Goal: Task Accomplishment & Management: Complete application form

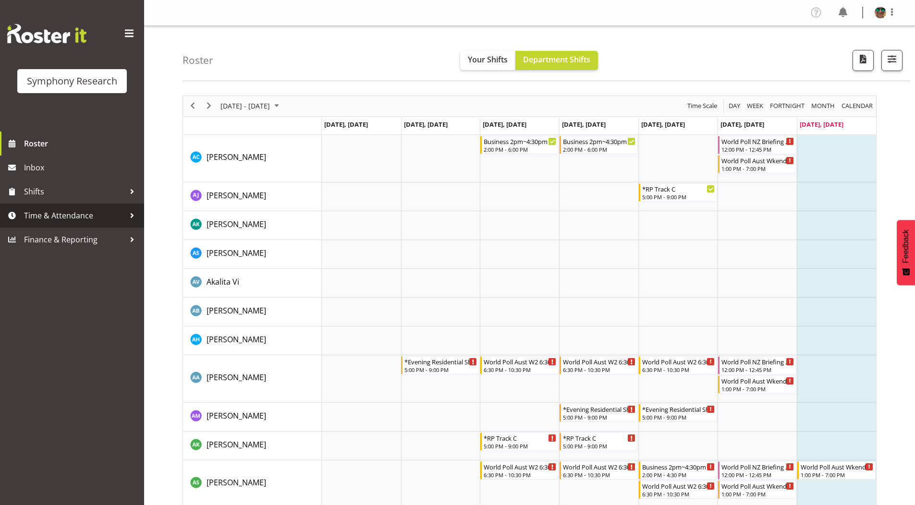
click at [58, 211] on span "Time & Attendance" at bounding box center [74, 215] width 101 height 14
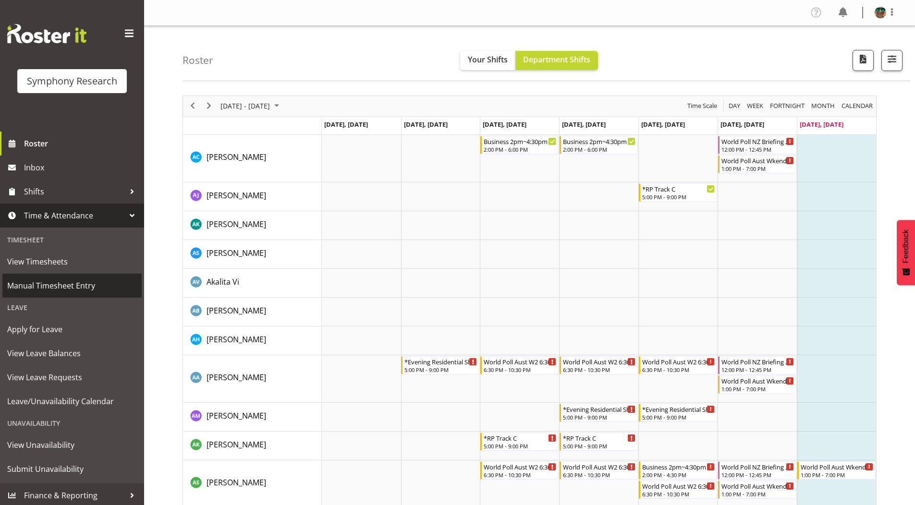
click at [40, 285] on span "Manual Timesheet Entry" at bounding box center [72, 286] width 130 height 14
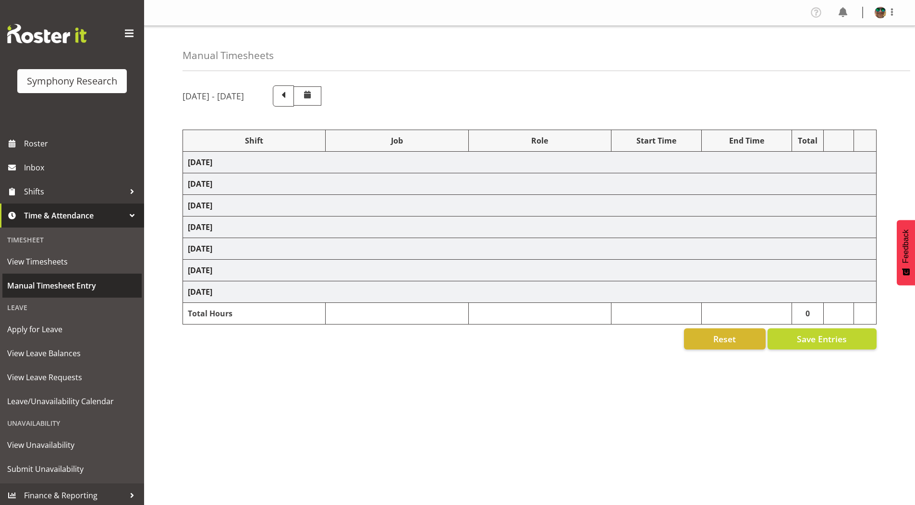
select select "4583"
select select "743"
select select "4583"
select select "9636"
select select "297"
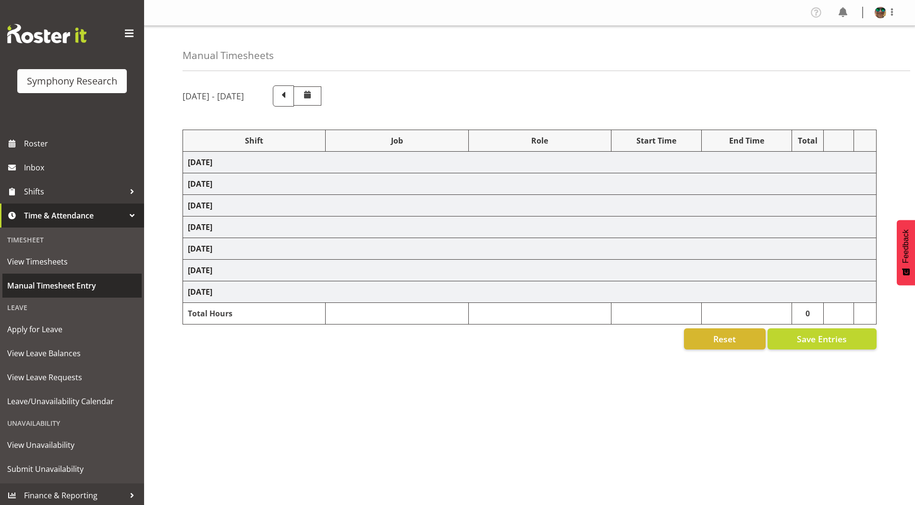
select select "4583"
select select "10242"
select select "4583"
select select "9426"
select select "4583"
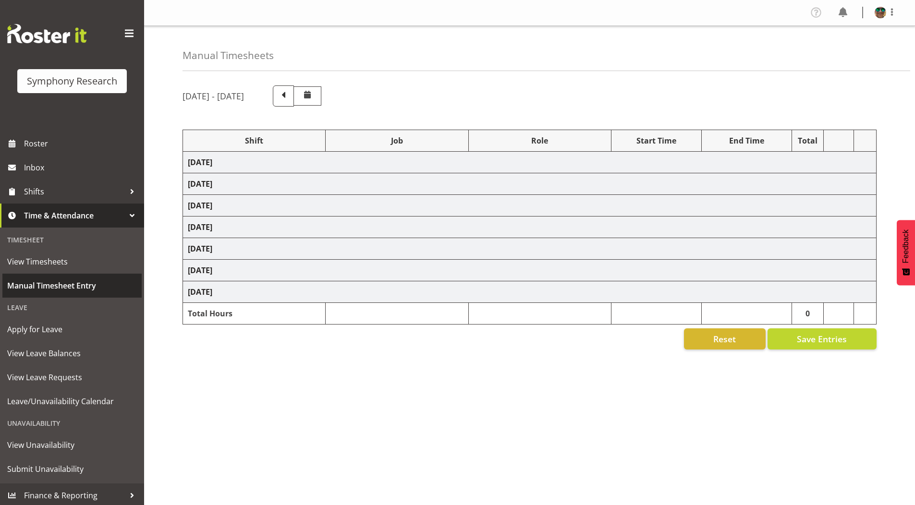
select select "10242"
select select "4583"
select select "10458"
select select "4583"
select select "10239"
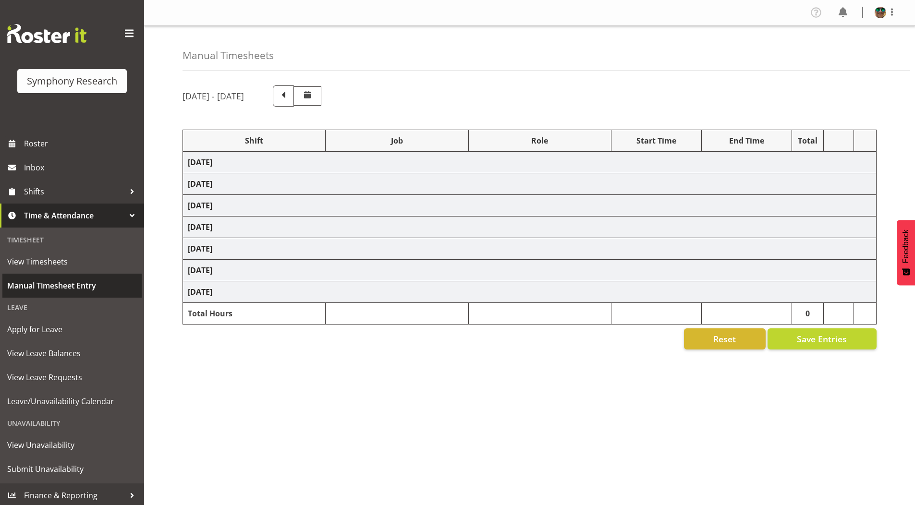
select select "4583"
select select "9636"
select select "4583"
select select "10420"
select select "4583"
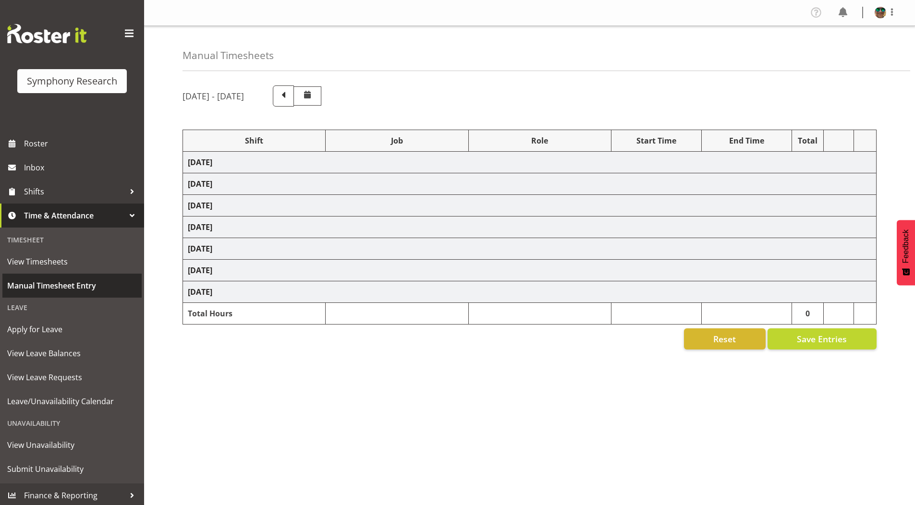
select select "9636"
select select "4583"
select select "10242"
select select "4583"
select select "10242"
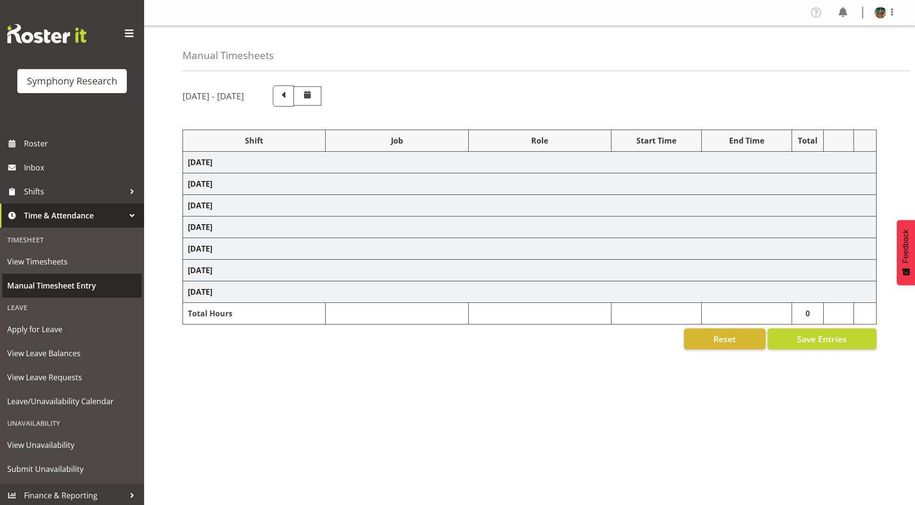
select select "4583"
select select "9426"
select select "4583"
select select "10420"
select select "4583"
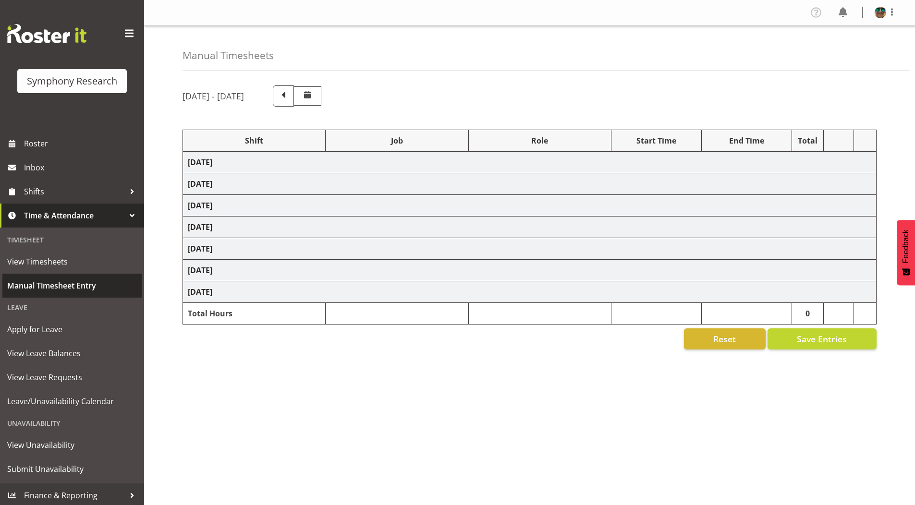
select select "10458"
select select "4583"
select select "9636"
select select "4583"
select select "10239"
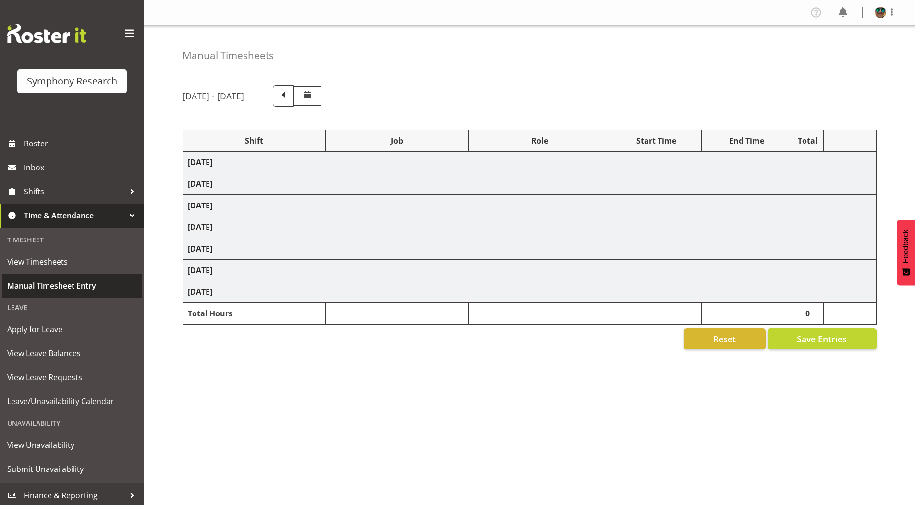
select select "1607"
select select "10458"
select select "1607"
select select "10499"
select select "2393"
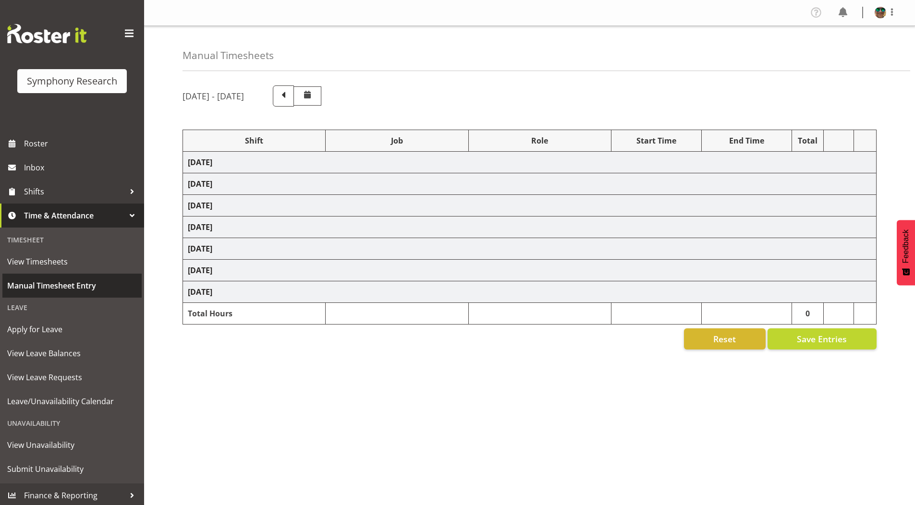
select select "10458"
select select "2393"
select select "10239"
select select "2393"
select select "10242"
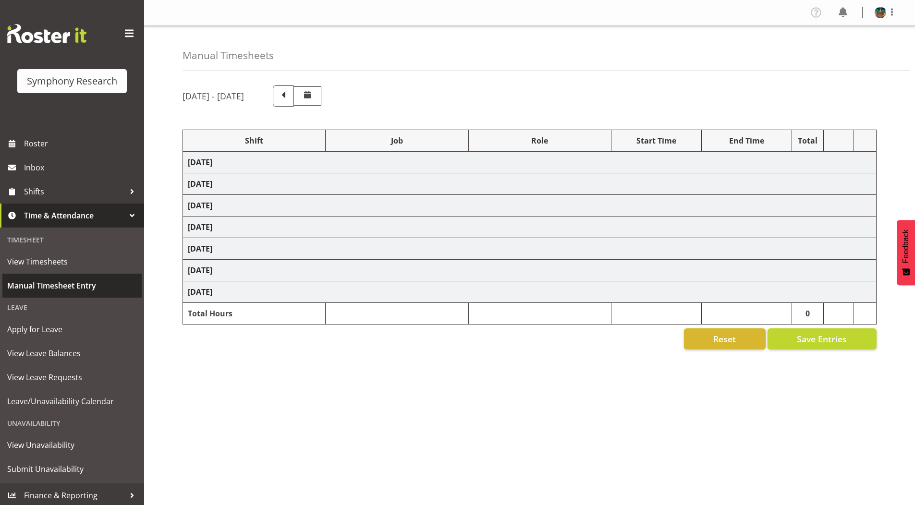
select select "2393"
select select "9426"
select select "2393"
select select "9426"
select select "2393"
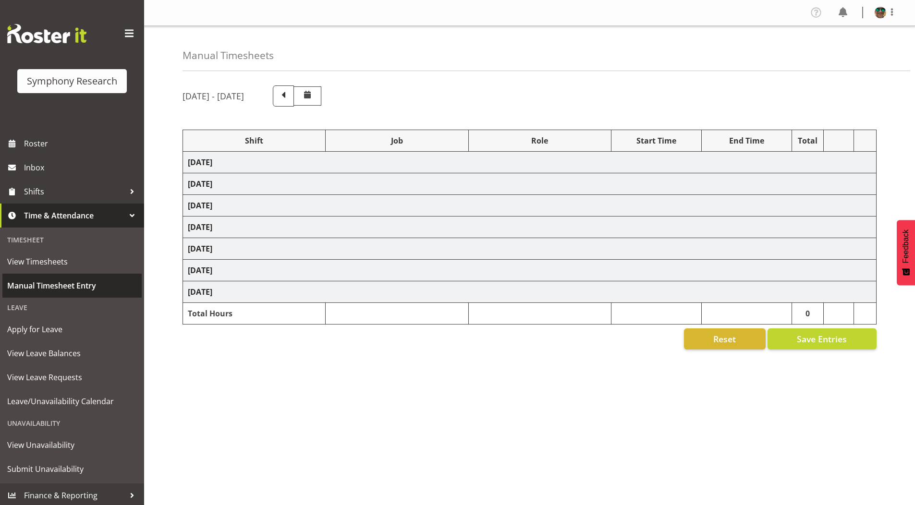
select select "10242"
select select "2393"
select select "10242"
select select "2393"
select select "9636"
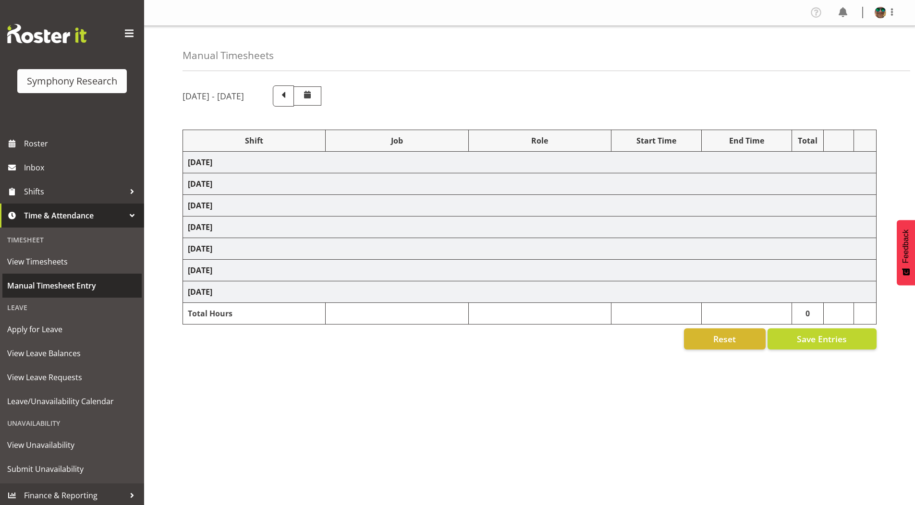
select select "2393"
select select "10239"
select select "19170"
select select "10527"
select select "19170"
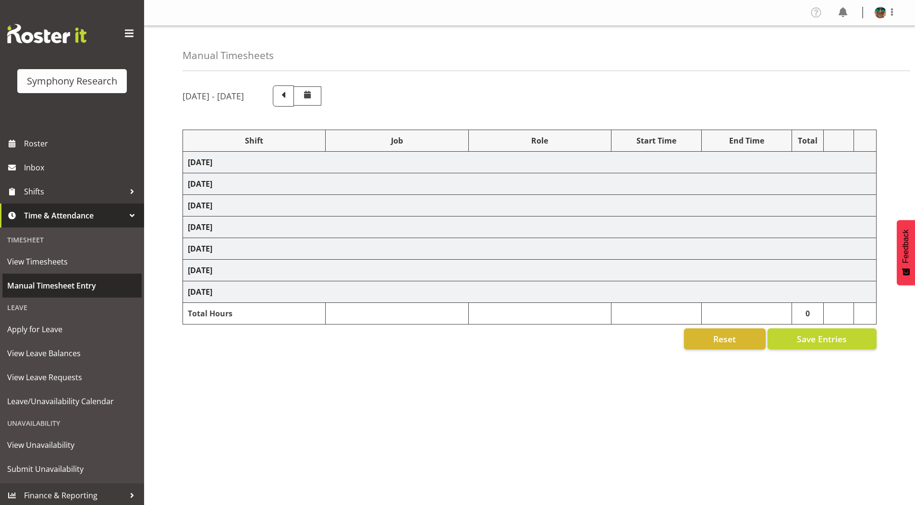
select select "10499"
select select "19170"
select select "9426"
select select "19170"
select select "9636"
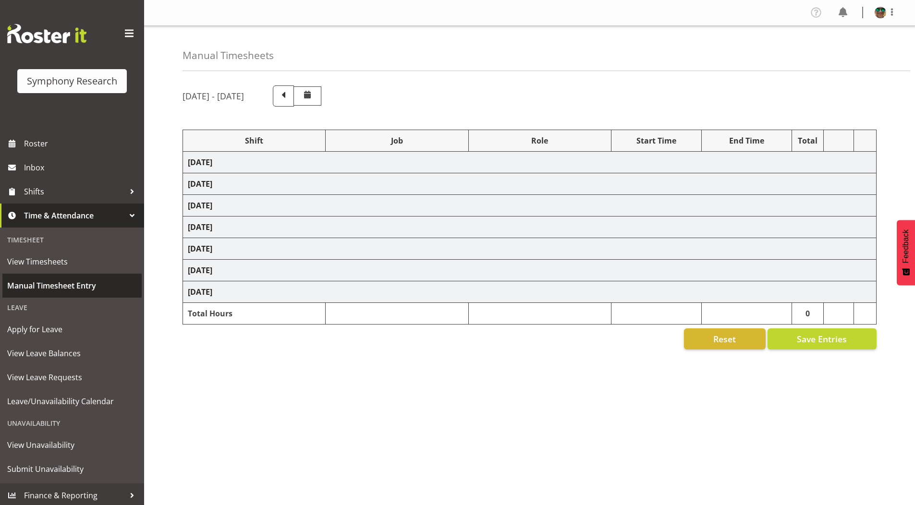
select select "19170"
select select "10239"
select select "19170"
select select "10499"
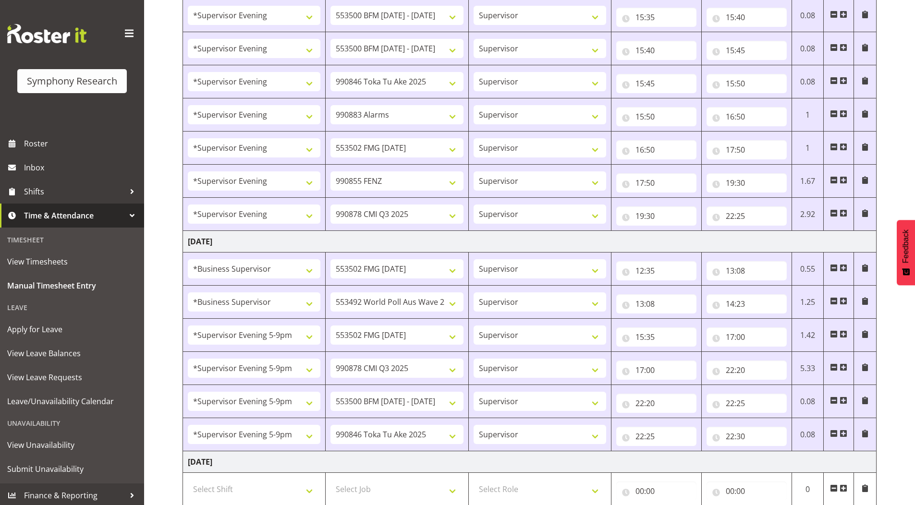
scroll to position [524, 0]
